Goal: Task Accomplishment & Management: Manage account settings

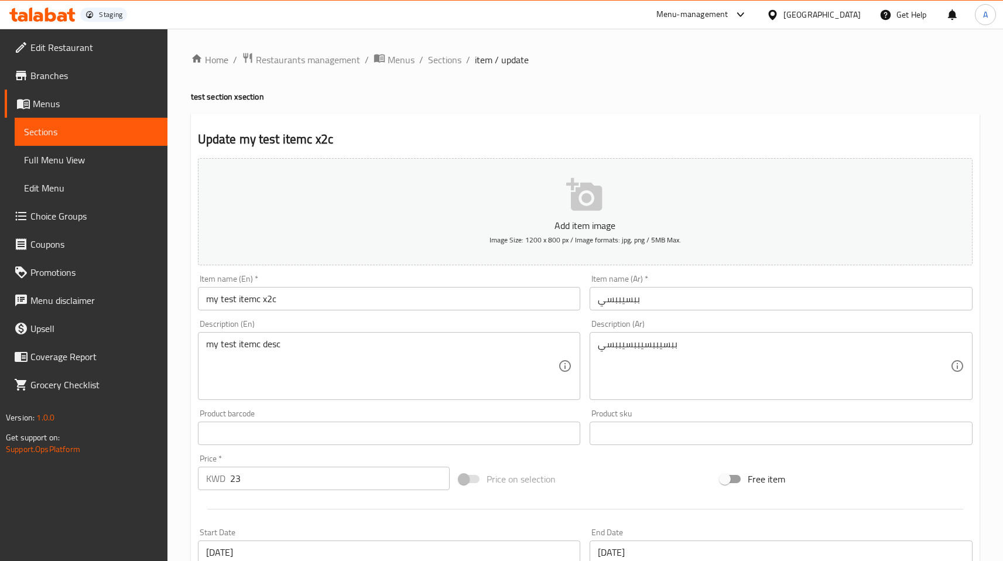
click at [301, 296] on input "my test itemc x2c" at bounding box center [389, 298] width 383 height 23
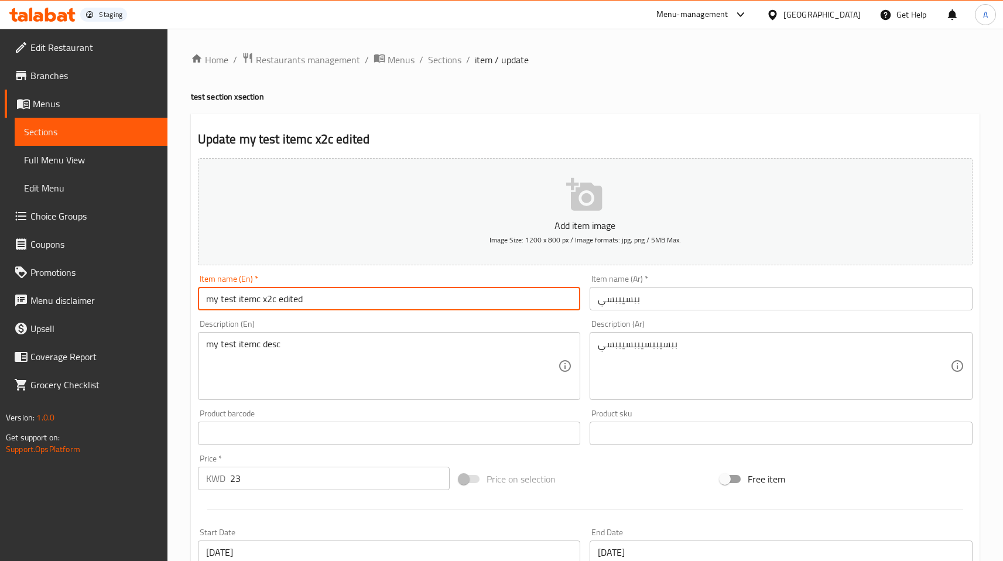
scroll to position [257, 0]
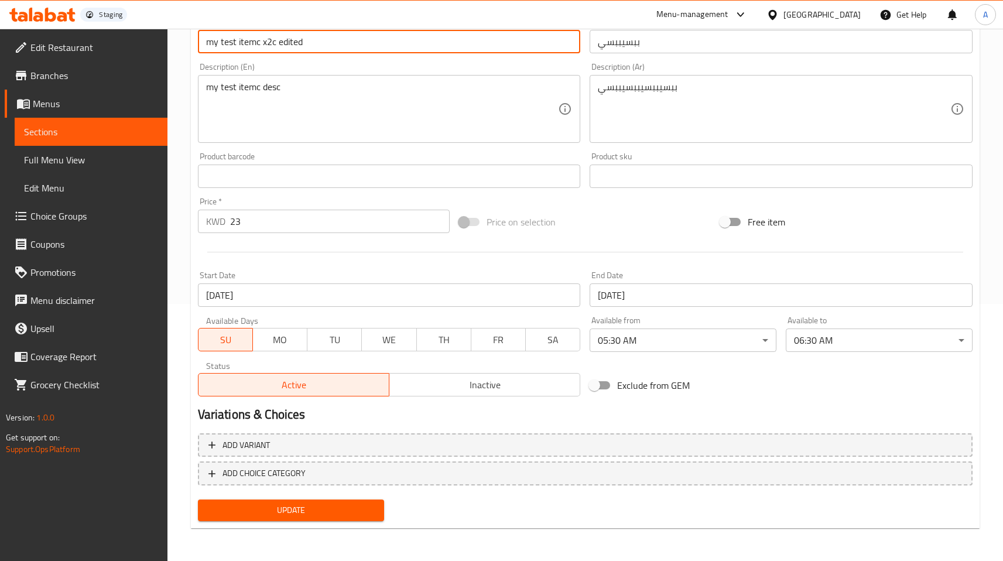
type input "my test itemc x2c edited"
click at [328, 506] on span "Update" at bounding box center [291, 510] width 168 height 15
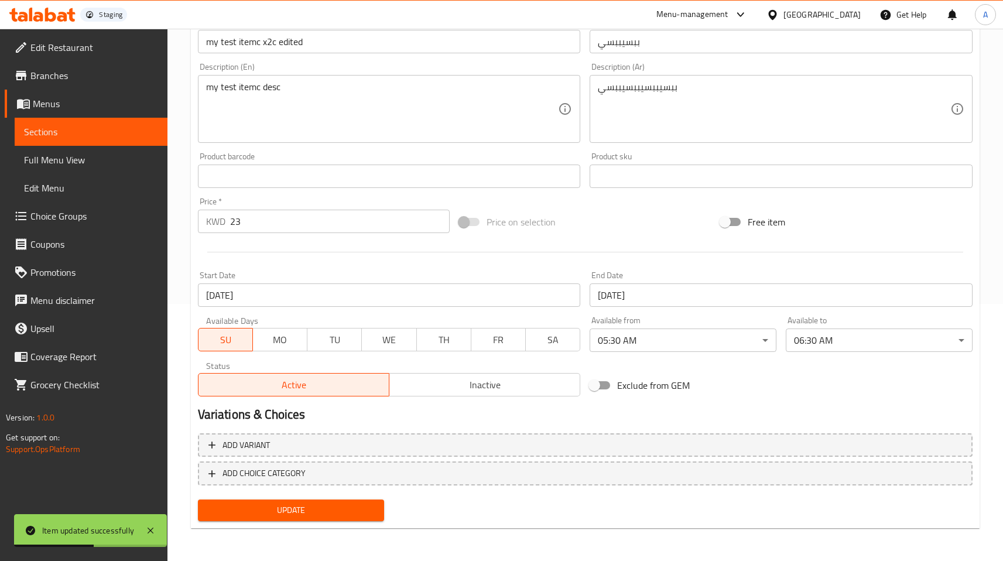
click at [68, 123] on link "Sections" at bounding box center [91, 132] width 153 height 28
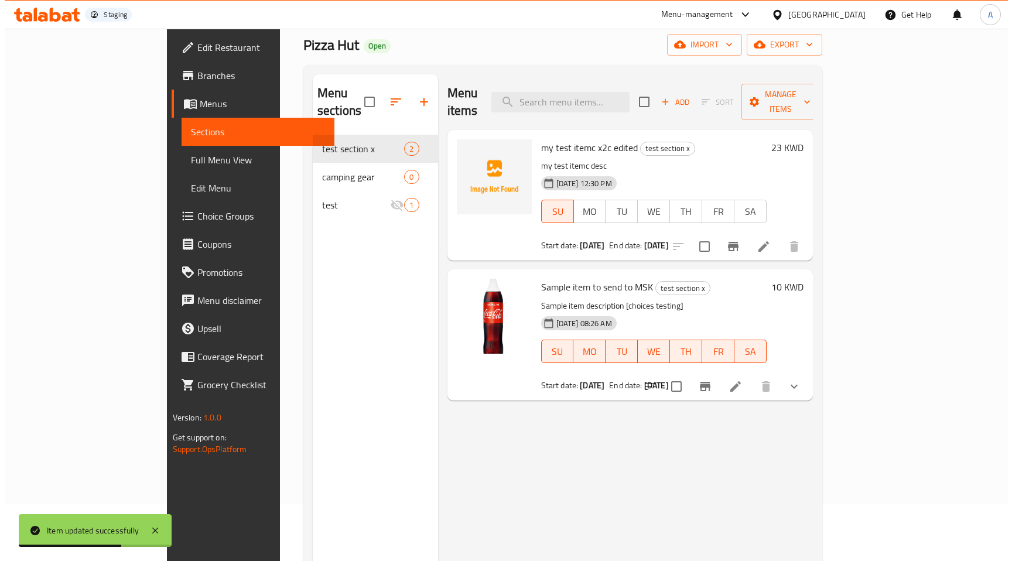
scroll to position [0, 0]
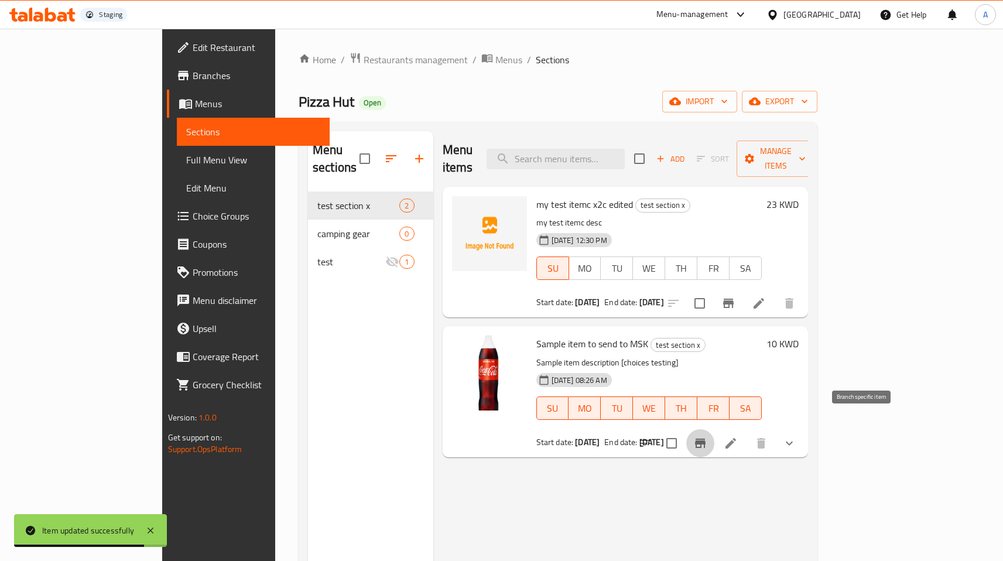
click at [714, 429] on button "Branch-specific-item" at bounding box center [700, 443] width 28 height 28
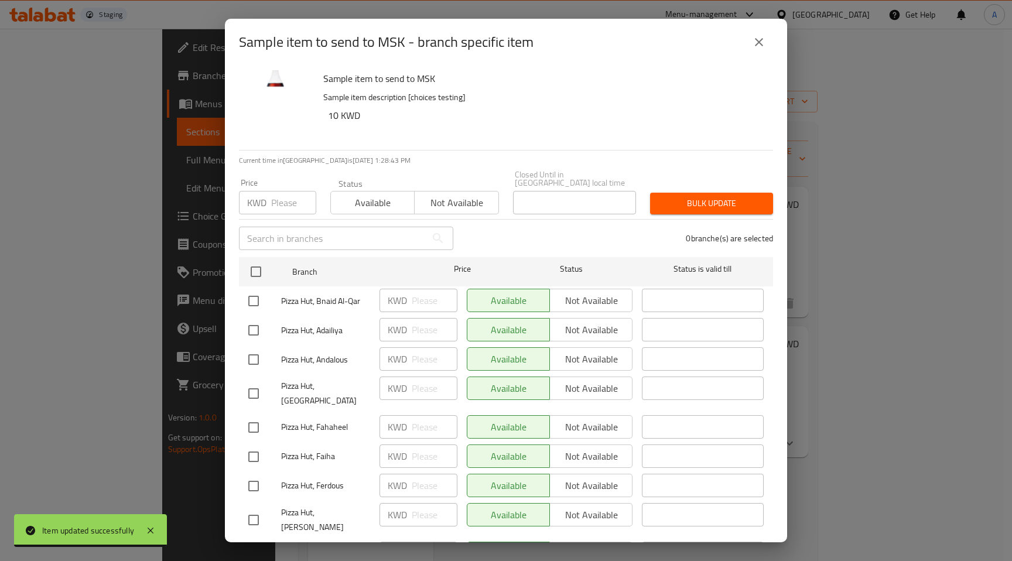
drag, startPoint x: 312, startPoint y: 296, endPoint x: 376, endPoint y: 296, distance: 64.4
click at [314, 296] on span "Pizza Hut, Bnaid Al-Qar" at bounding box center [325, 301] width 89 height 15
click at [247, 289] on input "checkbox" at bounding box center [253, 301] width 25 height 25
checkbox input "true"
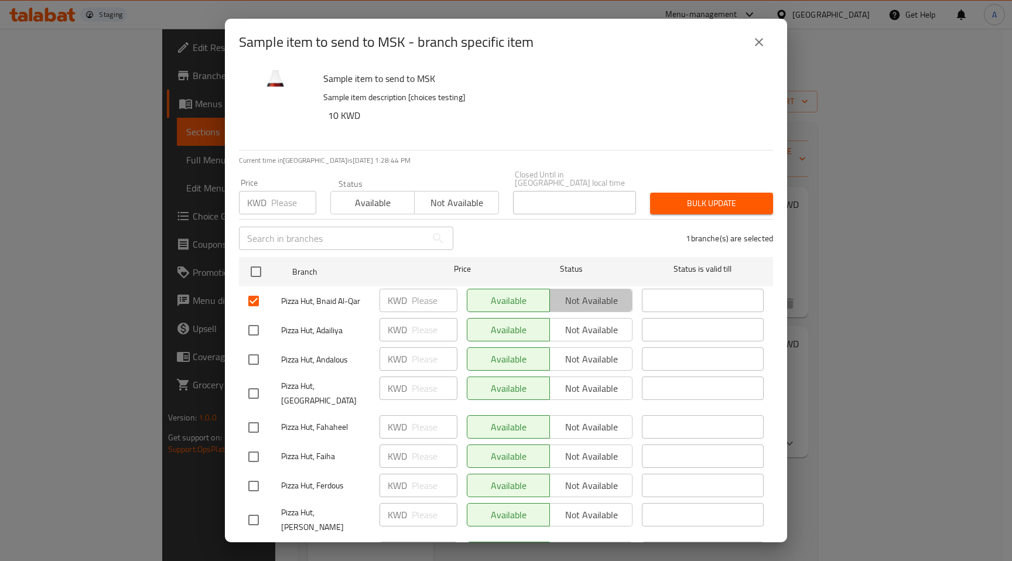
drag, startPoint x: 566, startPoint y: 301, endPoint x: 601, endPoint y: 285, distance: 38.5
click at [567, 301] on button "Not available" at bounding box center [590, 300] width 83 height 23
